Goal: Check status: Check status

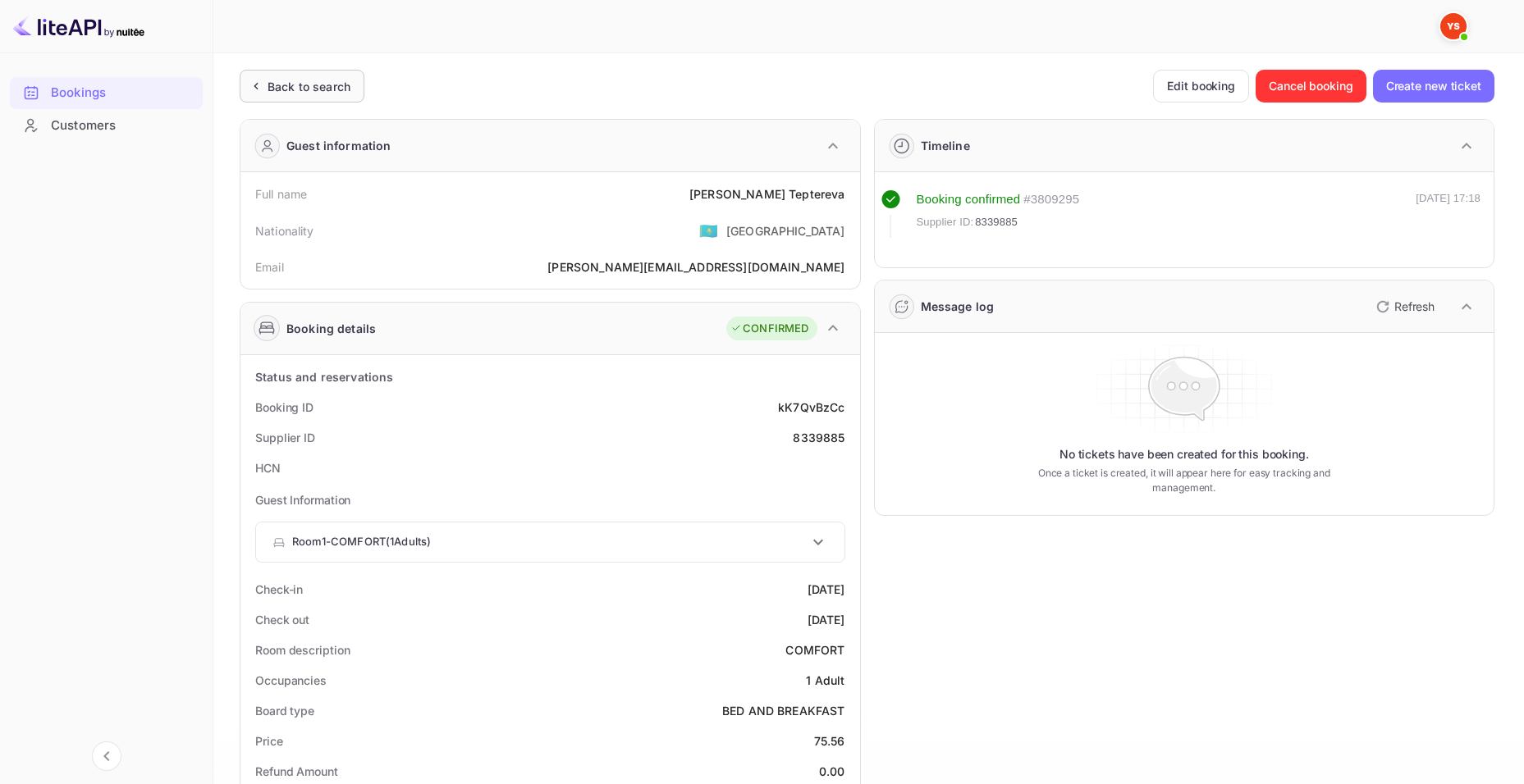
click at [297, 83] on div "Back to search" at bounding box center [308, 86] width 83 height 17
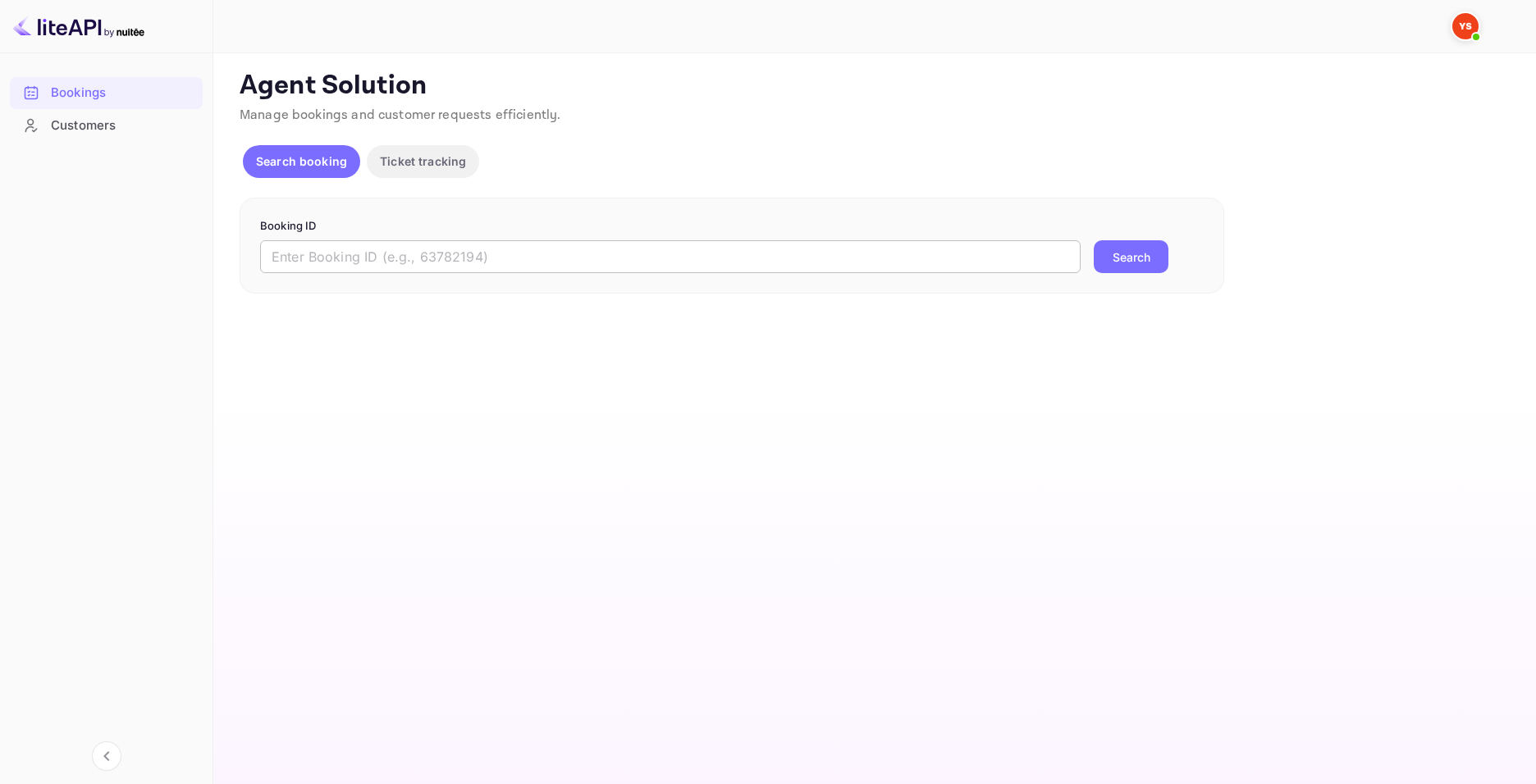
click at [649, 263] on input "text" at bounding box center [670, 257] width 821 height 33
paste input "9635241"
type input "9635241"
click at [1129, 255] on button "Search" at bounding box center [1130, 257] width 74 height 33
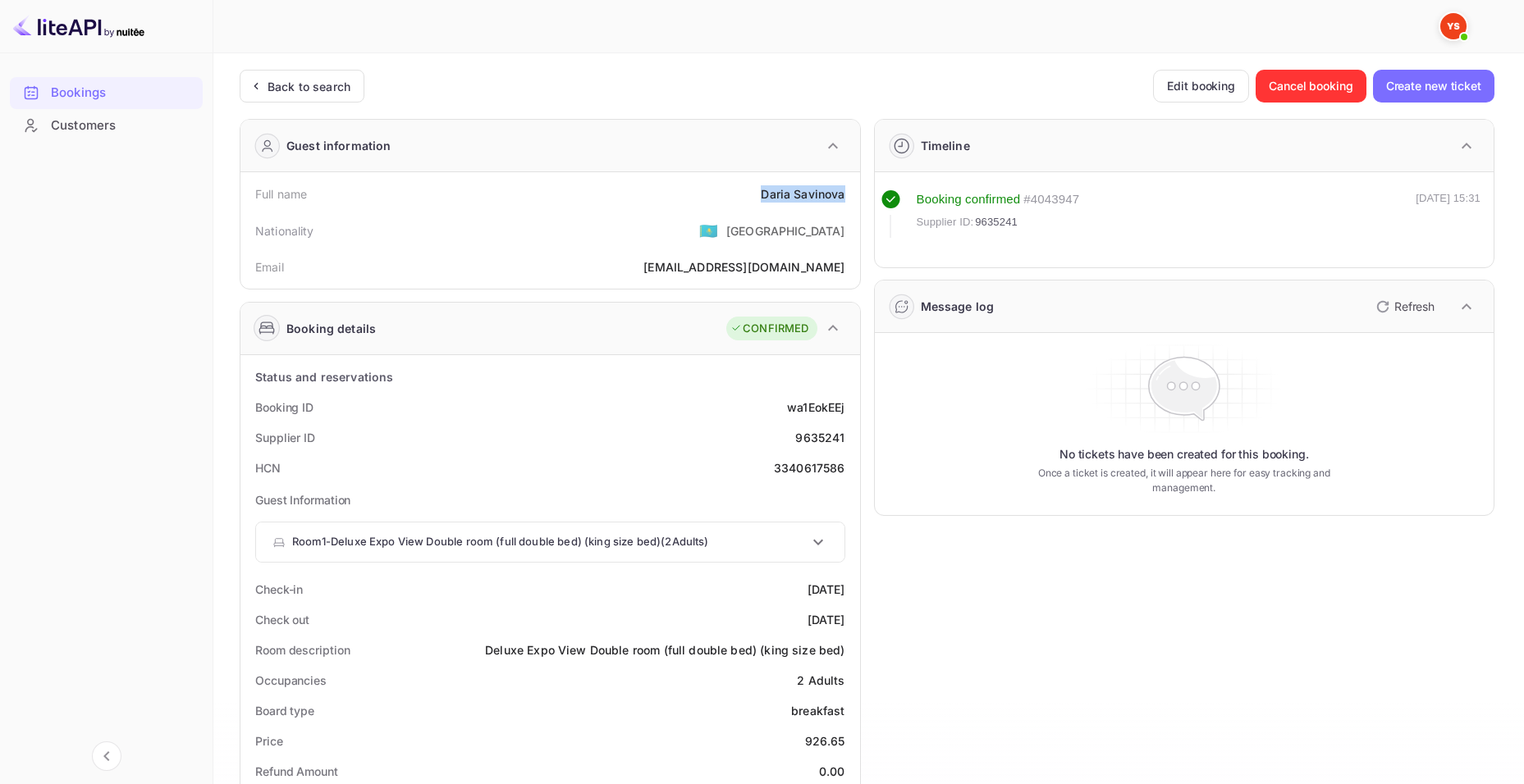
drag, startPoint x: 760, startPoint y: 196, endPoint x: 851, endPoint y: 193, distance: 91.0
click at [851, 193] on div "Full name [PERSON_NAME]" at bounding box center [550, 194] width 606 height 30
copy div "[PERSON_NAME]"
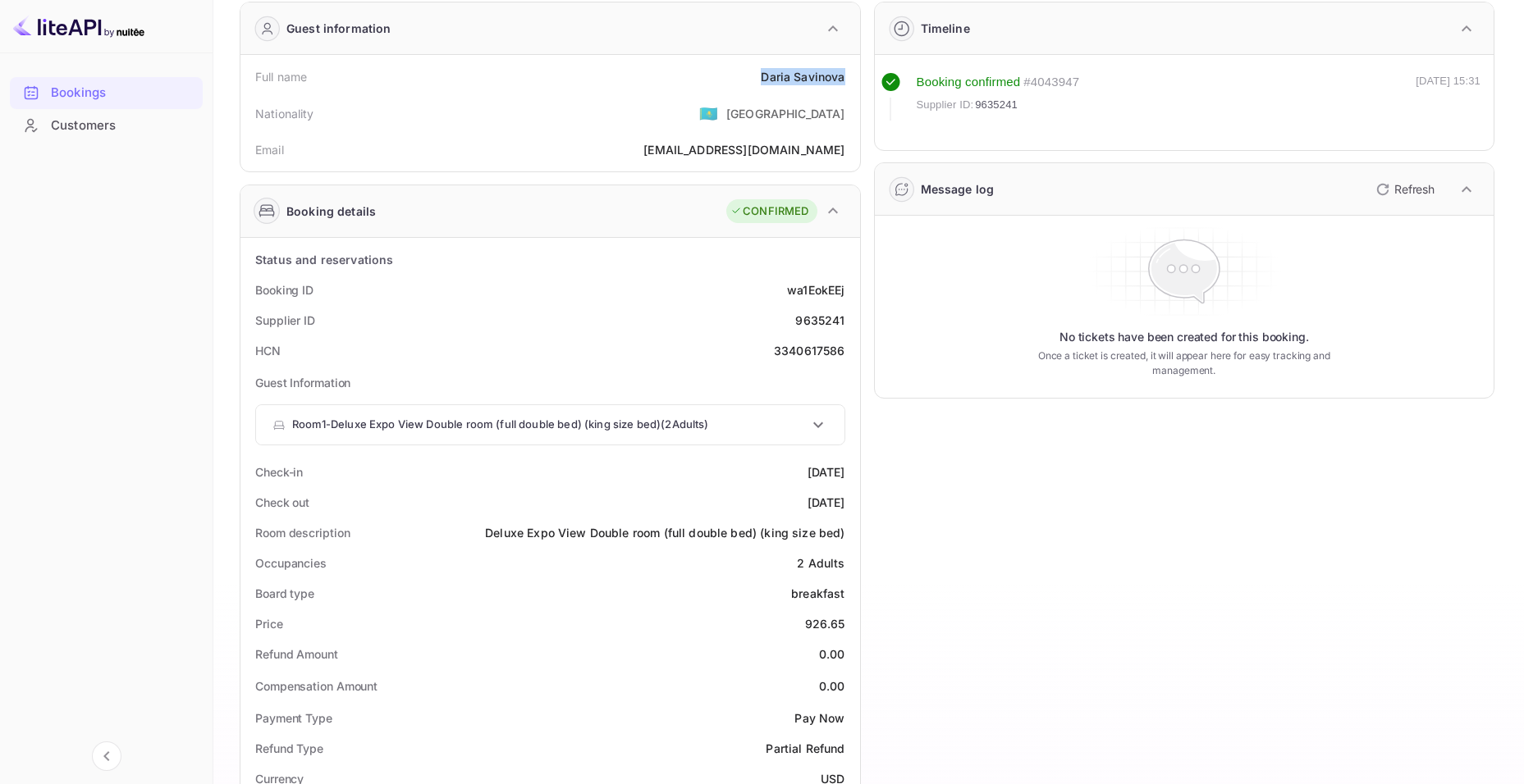
scroll to position [164, 0]
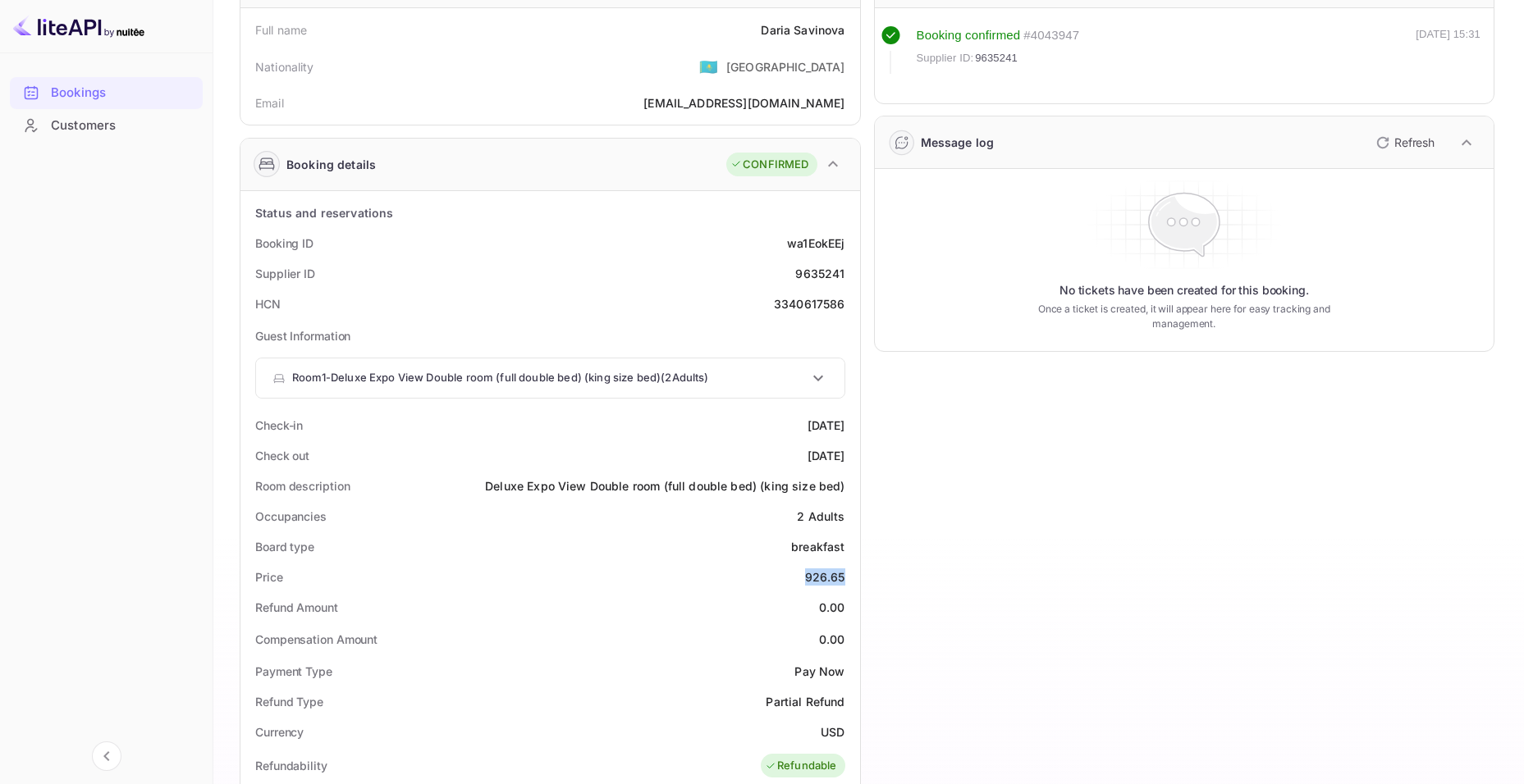
drag, startPoint x: 793, startPoint y: 575, endPoint x: 866, endPoint y: 567, distance: 73.4
click at [846, 577] on div "Price 926.65" at bounding box center [550, 577] width 606 height 30
copy div "926.65"
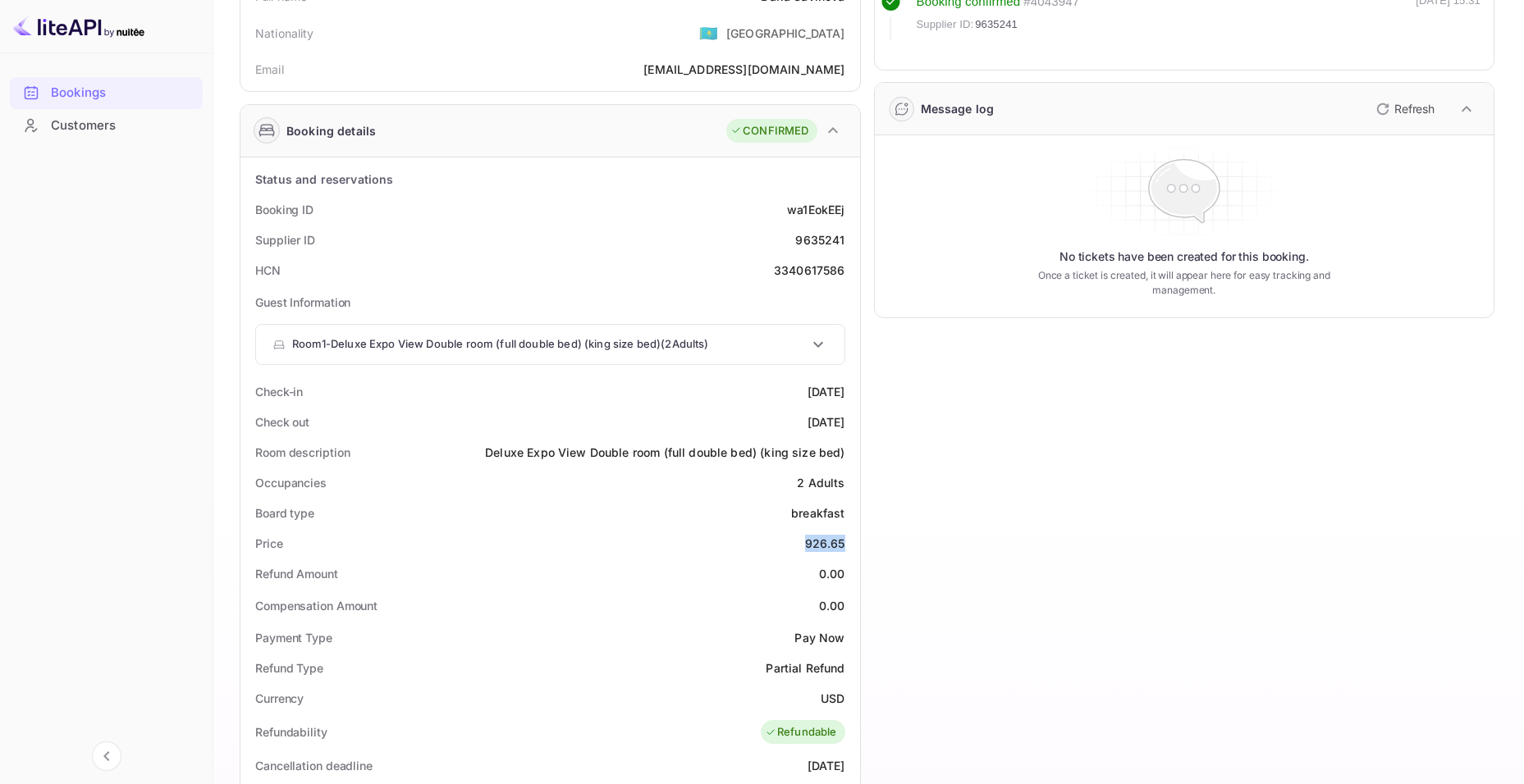
scroll to position [328, 0]
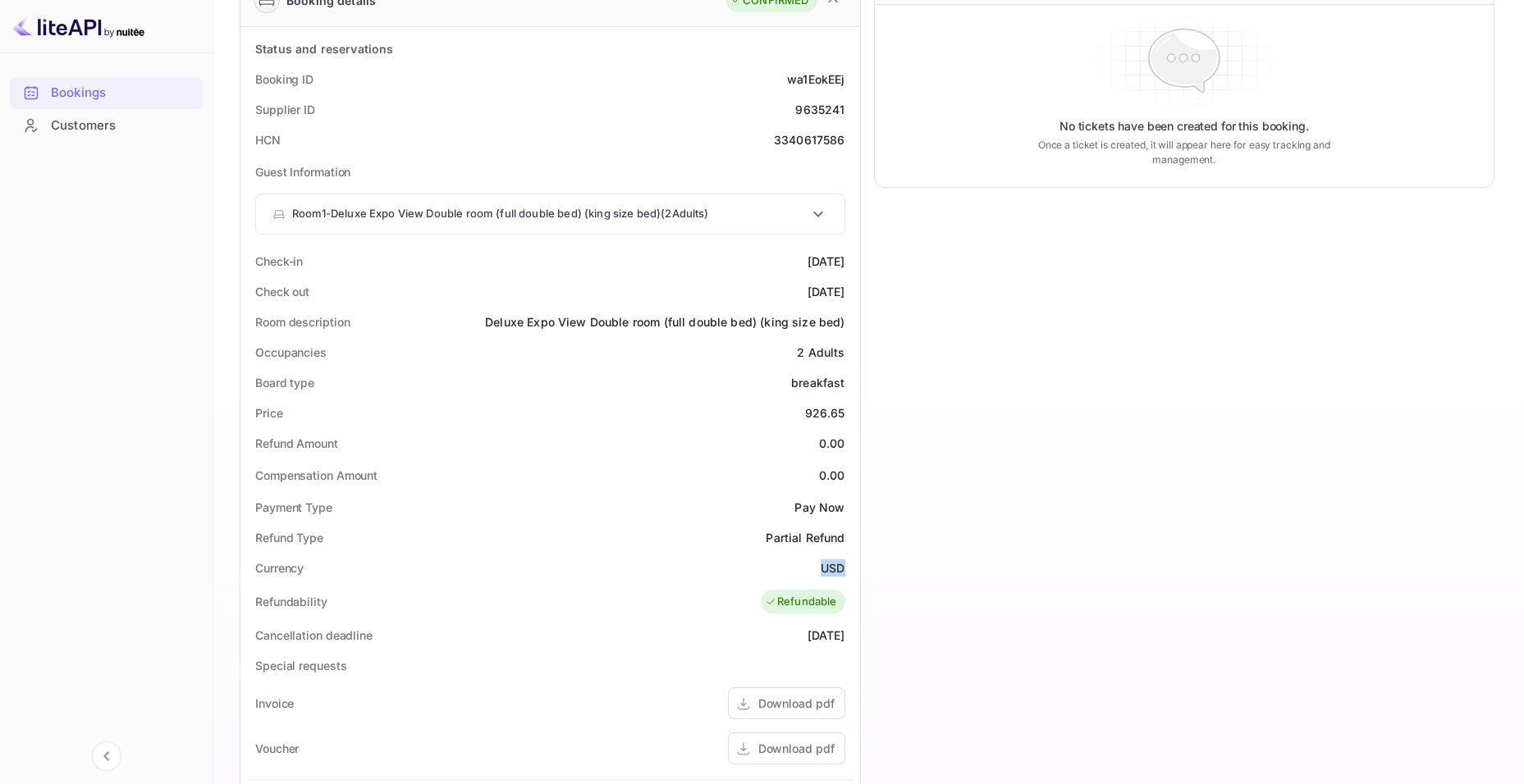
drag, startPoint x: 819, startPoint y: 570, endPoint x: 853, endPoint y: 566, distance: 34.2
click at [853, 566] on div "Currency USD" at bounding box center [550, 567] width 606 height 30
copy div "USD"
